Goal: Task Accomplishment & Management: Manage account settings

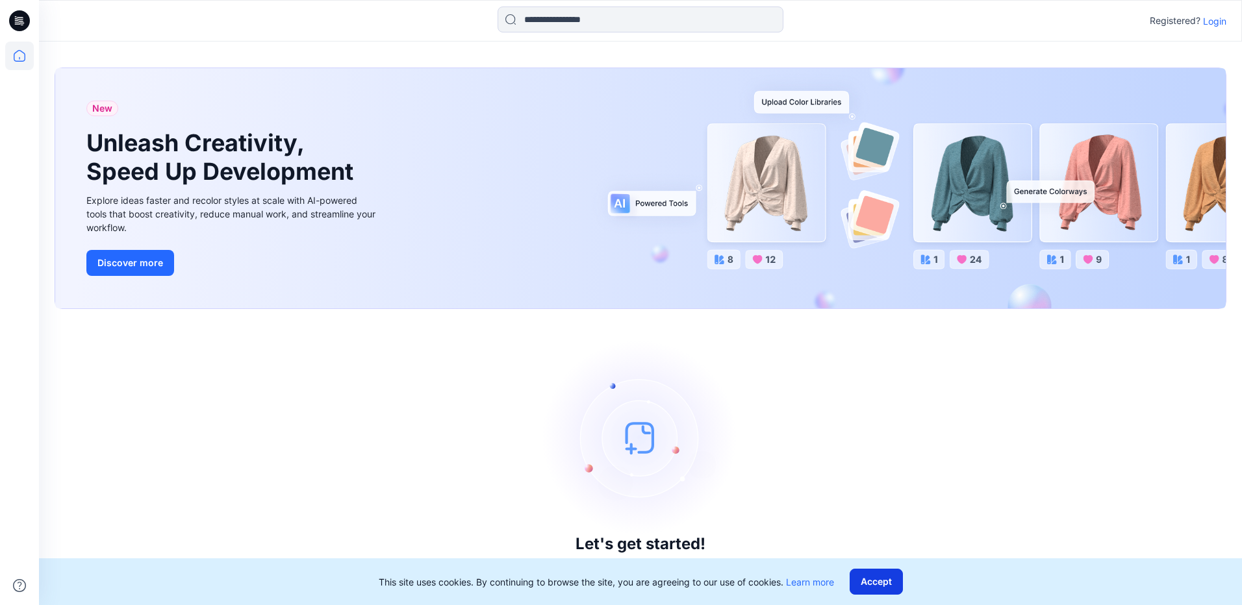
click at [889, 584] on button "Accept" at bounding box center [875, 582] width 53 height 26
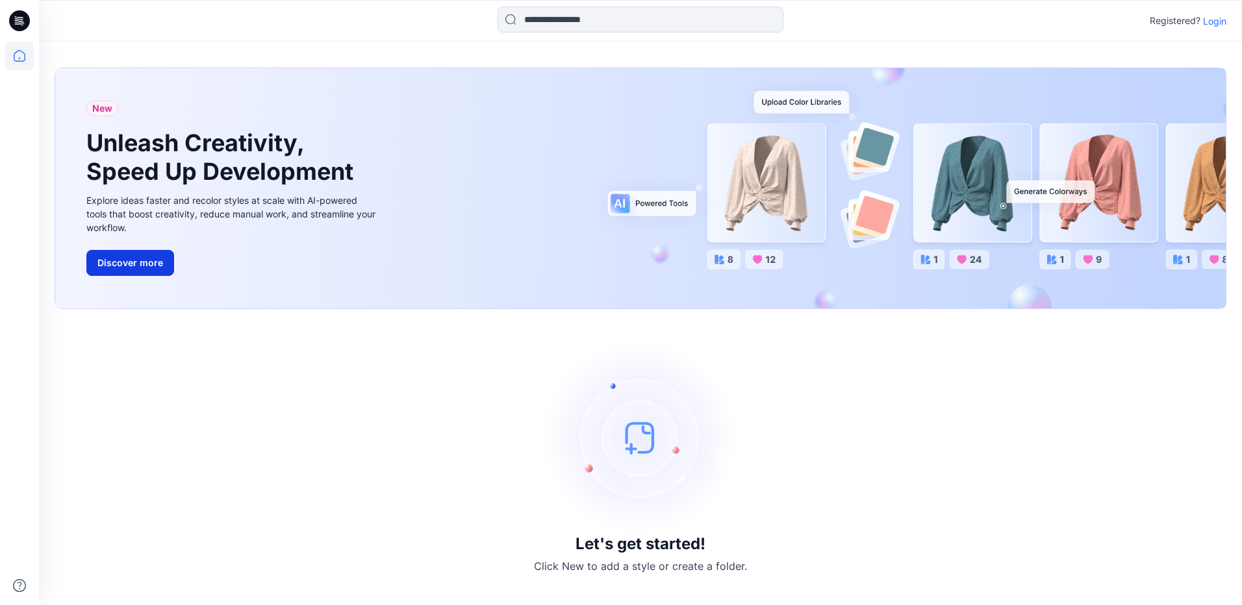
click at [125, 267] on button "Discover more" at bounding box center [130, 263] width 88 height 26
click at [1213, 22] on p "Login" at bounding box center [1214, 21] width 23 height 14
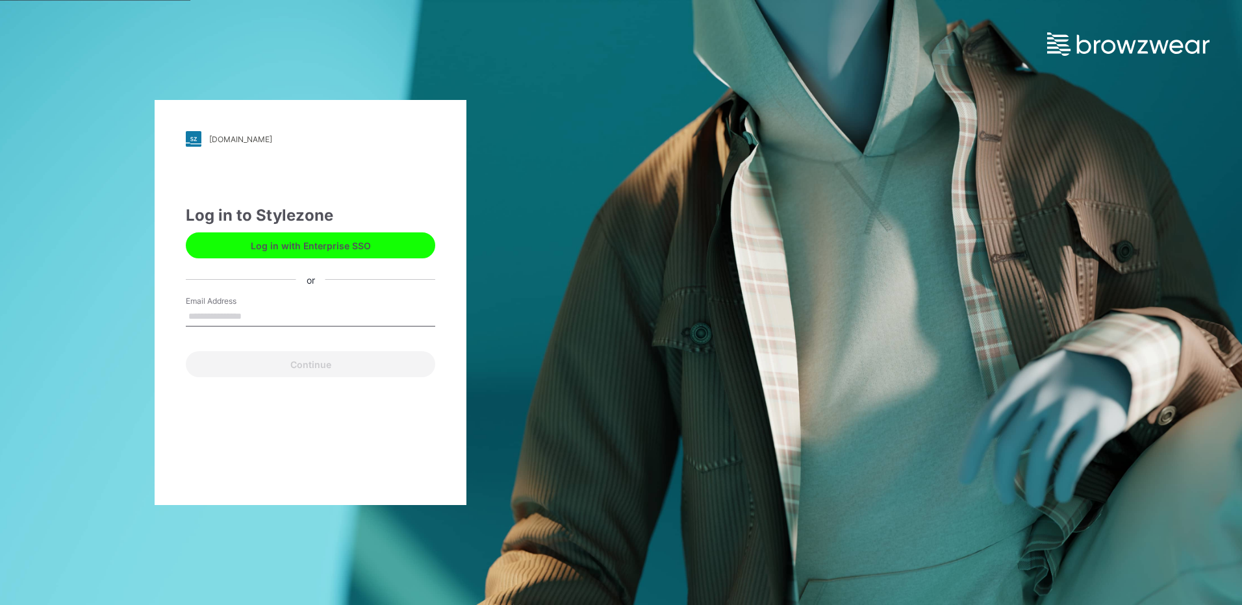
click at [233, 308] on input "Email Address" at bounding box center [310, 316] width 249 height 19
type input "**********"
click at [314, 368] on button "Continue" at bounding box center [310, 364] width 249 height 26
drag, startPoint x: 302, startPoint y: 315, endPoint x: 164, endPoint y: 318, distance: 138.3
click at [164, 318] on div "**********" at bounding box center [311, 302] width 312 height 405
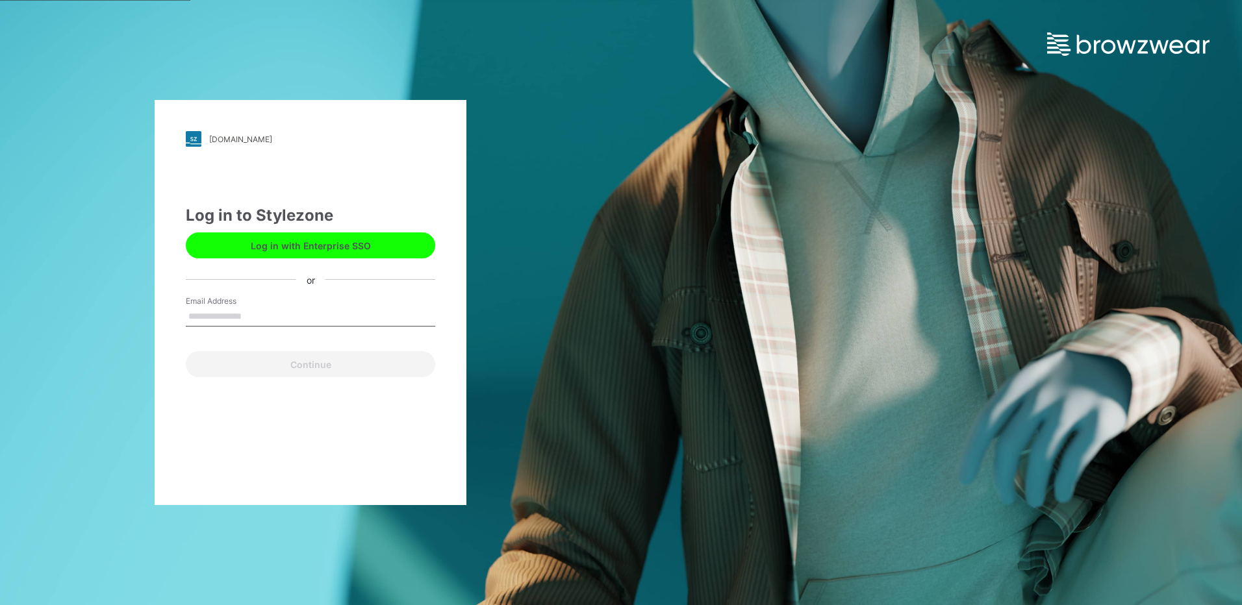
click at [289, 247] on button "Log in with Enterprise SSO" at bounding box center [310, 245] width 249 height 26
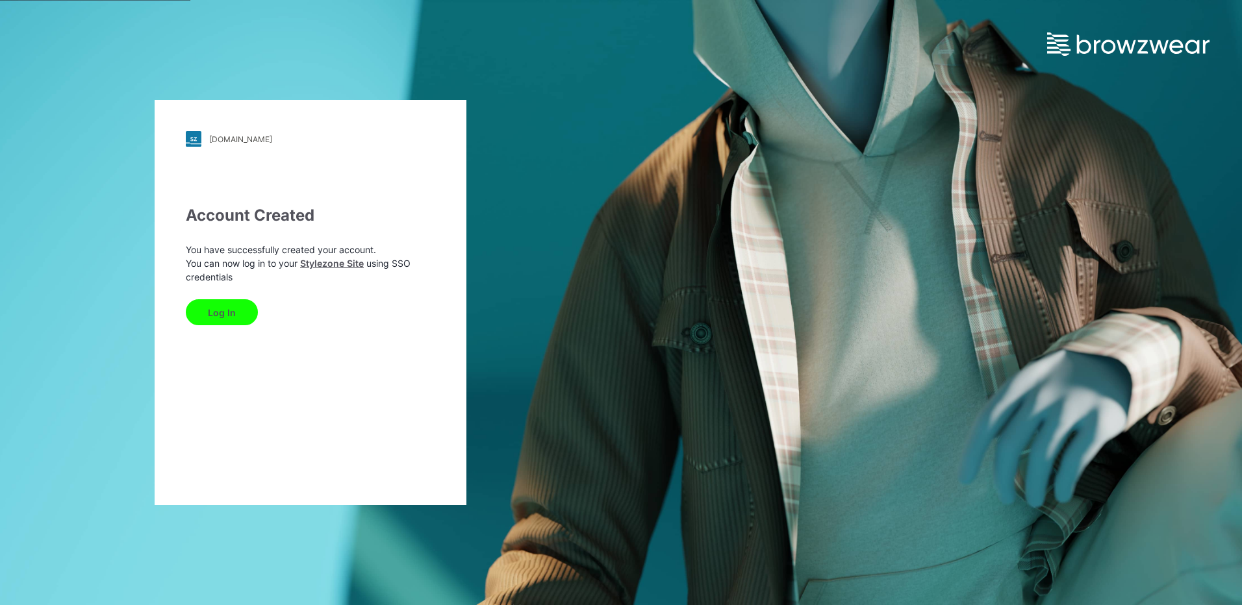
click at [222, 313] on button "Log In" at bounding box center [222, 312] width 72 height 26
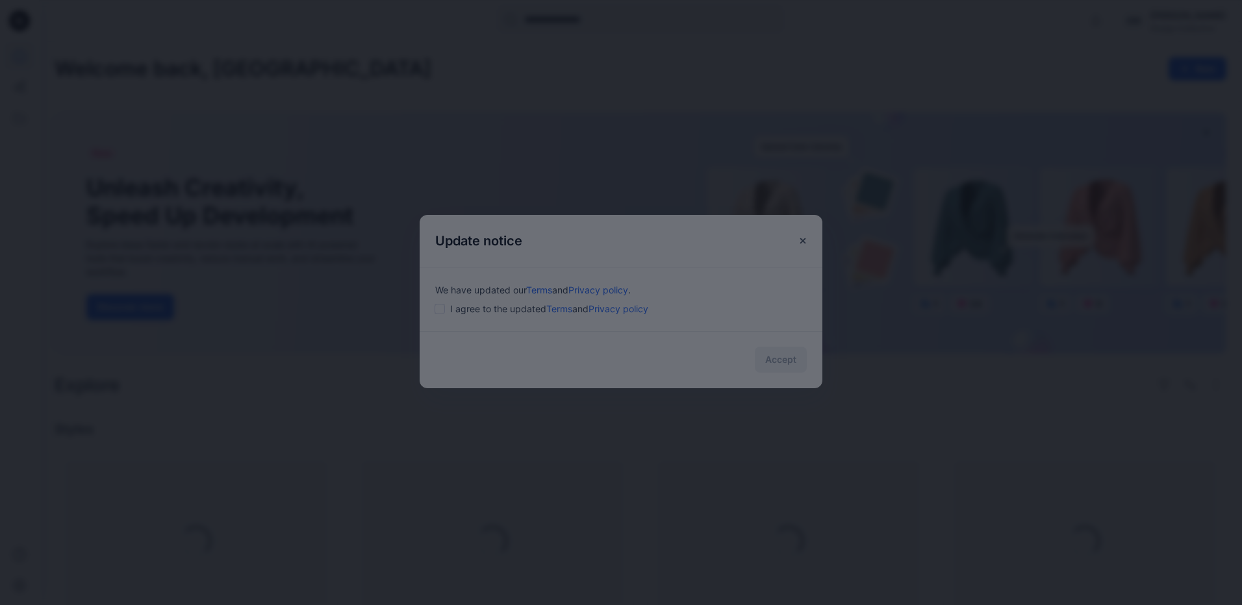
click at [442, 308] on div at bounding box center [621, 302] width 1242 height 605
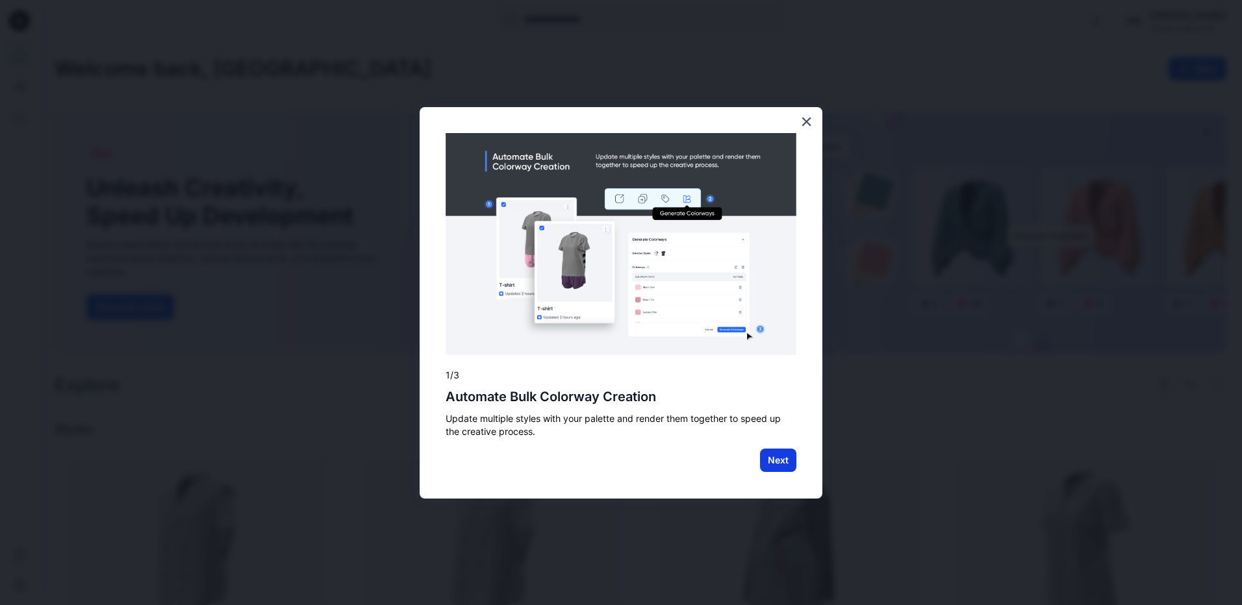
click at [773, 459] on button "Next" at bounding box center [778, 460] width 36 height 23
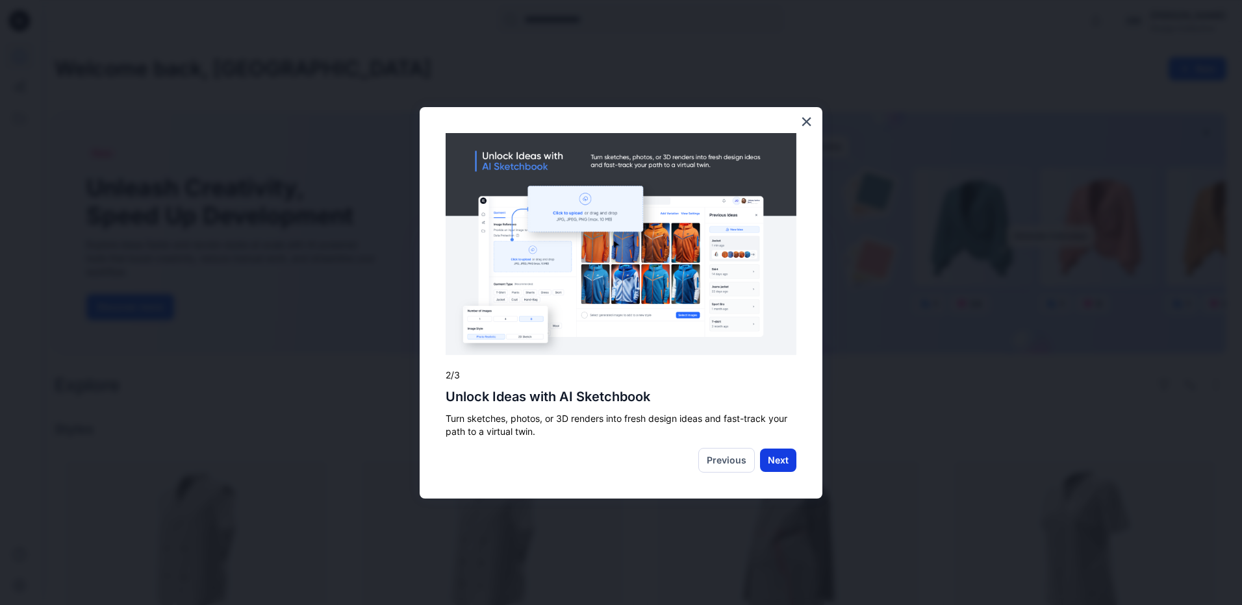
click at [781, 460] on button "Next" at bounding box center [778, 460] width 36 height 23
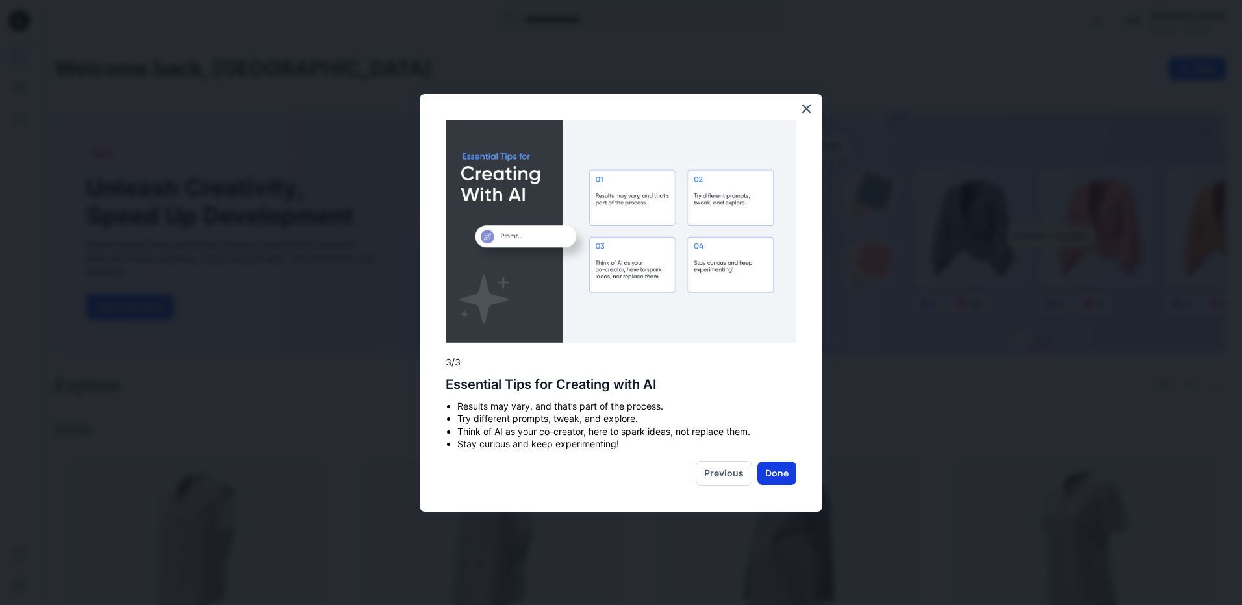
click at [773, 475] on button "Done" at bounding box center [776, 473] width 39 height 23
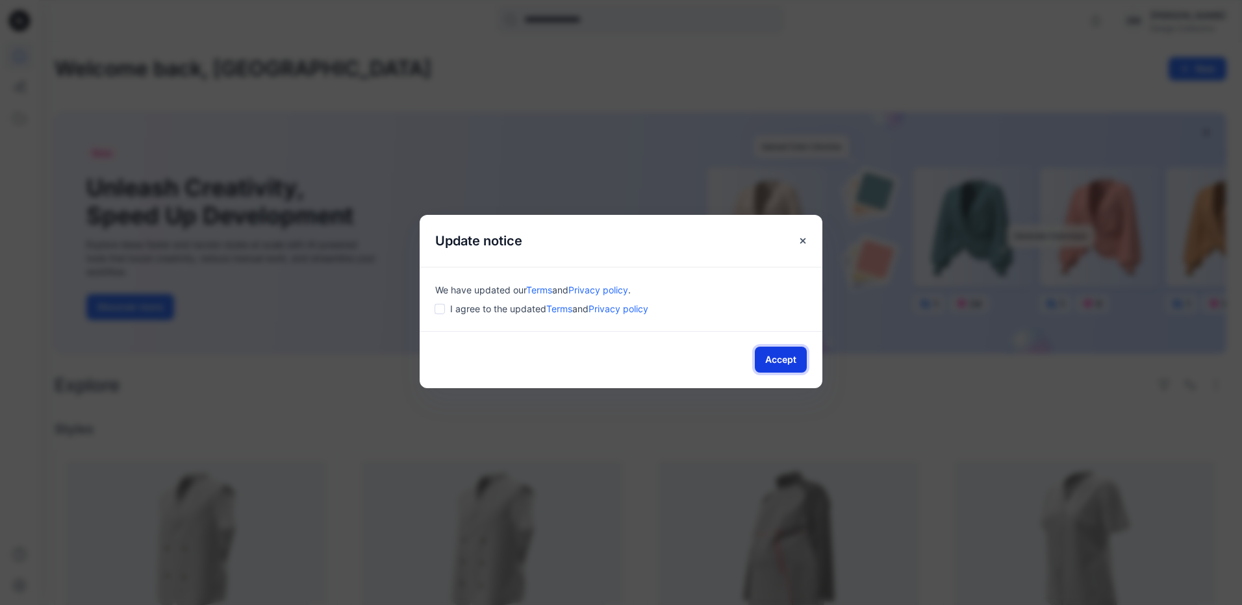
click at [794, 356] on button "Accept" at bounding box center [781, 360] width 52 height 26
